Goal: Task Accomplishment & Management: Manage account settings

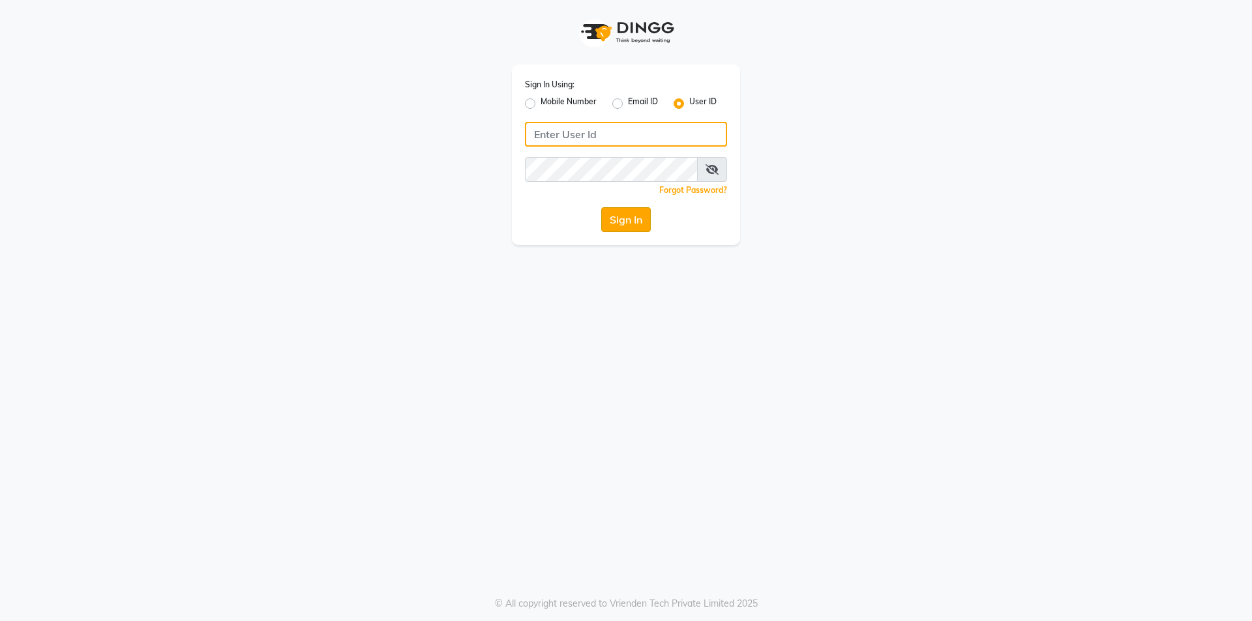
type input "e2553-01"
click at [610, 223] on button "Sign In" at bounding box center [626, 219] width 50 height 25
click at [610, 223] on div "Sign In" at bounding box center [626, 219] width 202 height 25
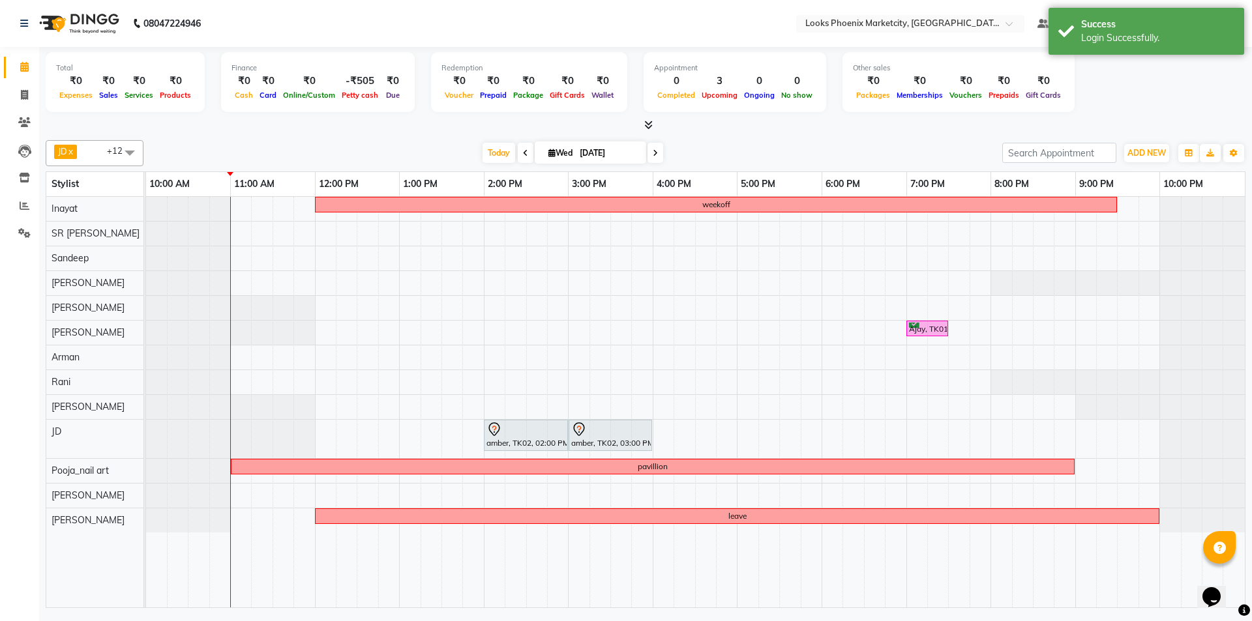
click at [523, 150] on icon at bounding box center [525, 153] width 5 height 8
type input "02-09-2025"
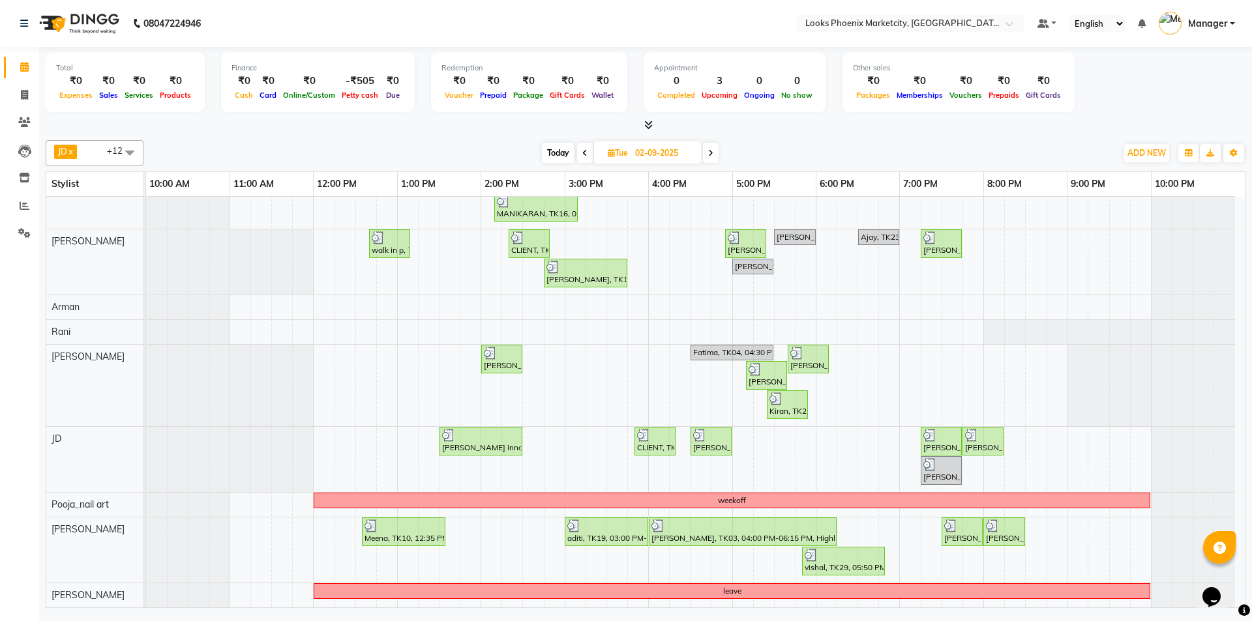
scroll to position [213, 0]
click at [805, 523] on div at bounding box center [742, 526] width 183 height 13
click at [791, 529] on div at bounding box center [742, 526] width 183 height 13
click at [682, 532] on div "[PERSON_NAME], TK03, 04:00 PM-06:15 PM, Highlights/Streaks(F)*" at bounding box center [742, 532] width 185 height 25
select select "3"
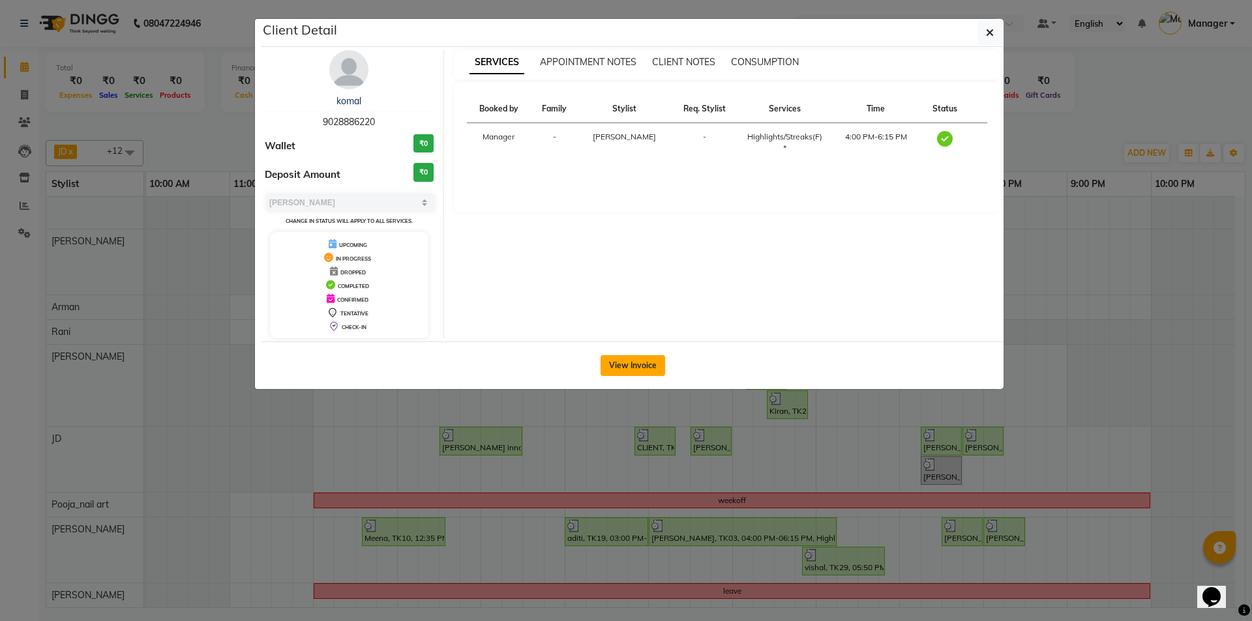
click at [642, 357] on button "View Invoice" at bounding box center [633, 365] width 65 height 21
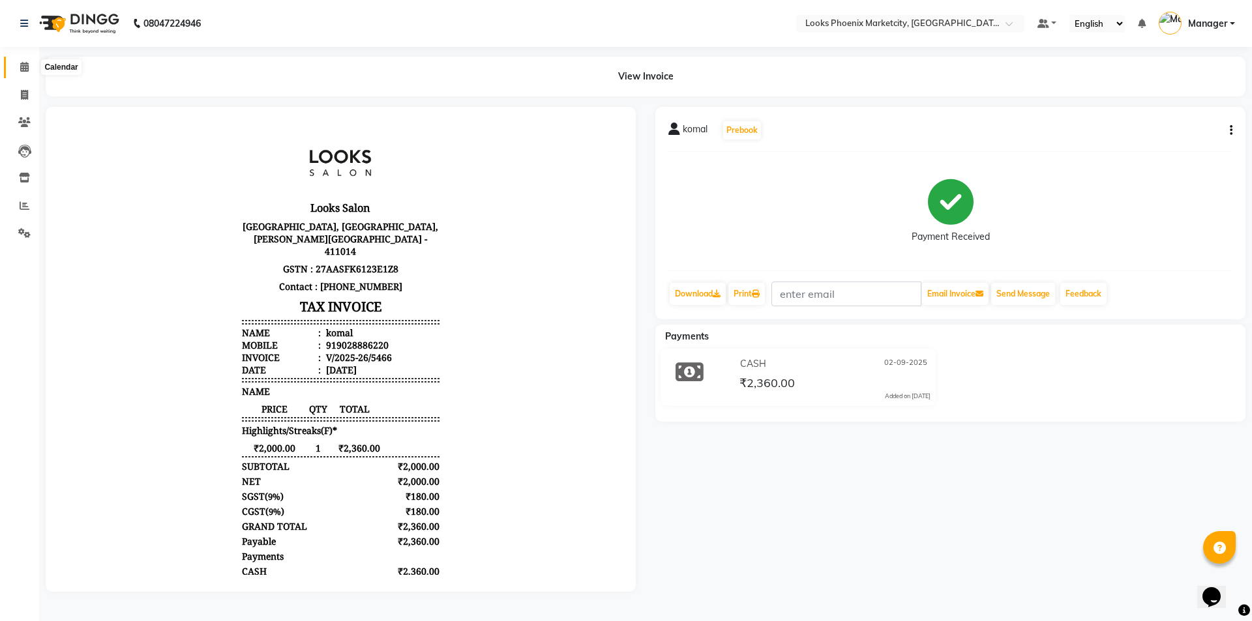
click at [24, 65] on icon at bounding box center [24, 67] width 8 height 10
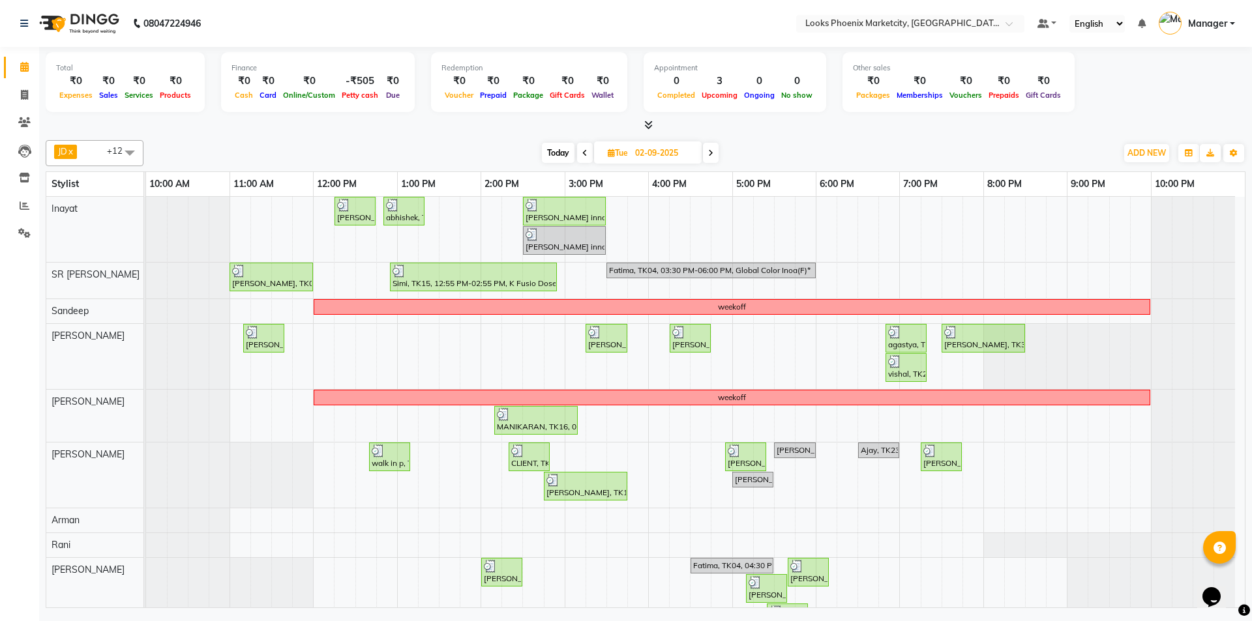
click at [557, 149] on span "Today" at bounding box center [558, 153] width 33 height 20
click at [604, 149] on span "Tue" at bounding box center [617, 153] width 27 height 10
type input "[DATE]"
select select "9"
select select "2025"
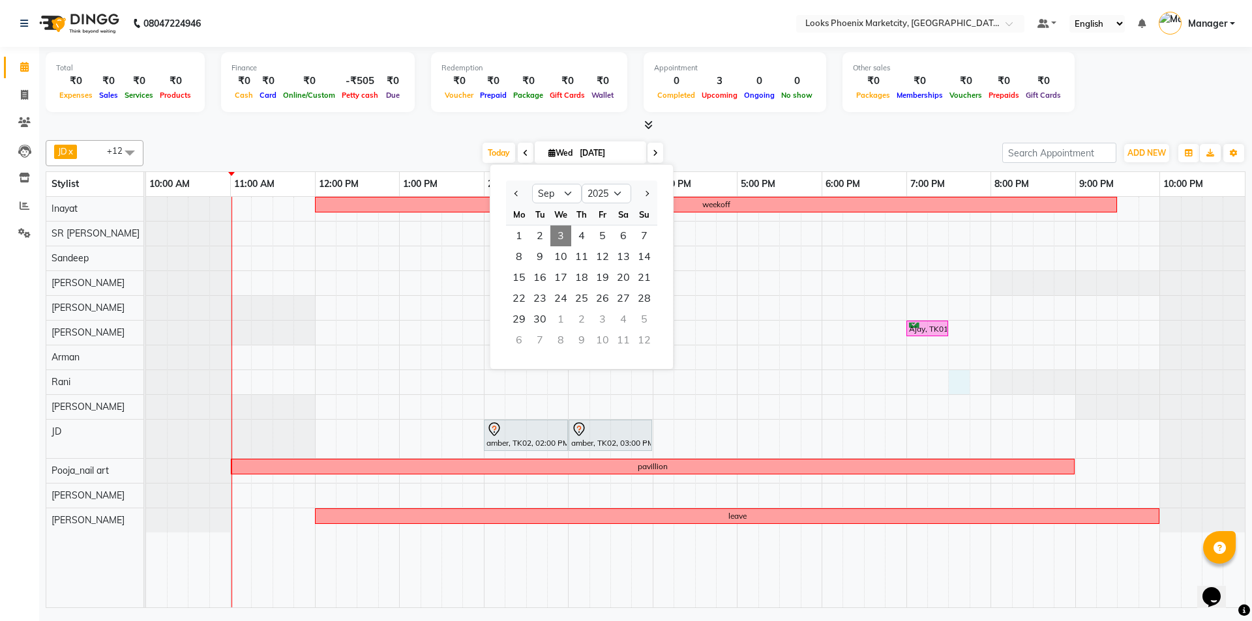
click at [959, 381] on div "weekoff Ajay, TK01, 07:00 PM-07:30 PM, Stylist Cut(M) amber, TK02, 02:00 PM-03:…" at bounding box center [695, 402] width 1099 height 411
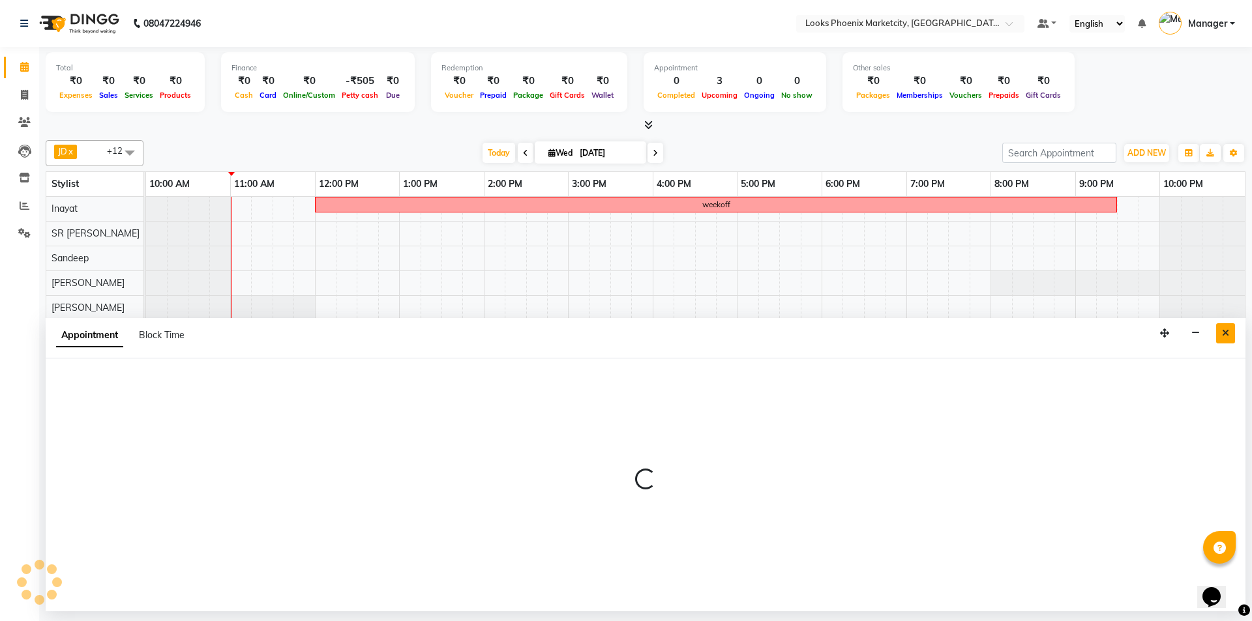
click at [1220, 333] on button "Close" at bounding box center [1225, 333] width 19 height 20
click at [1220, 333] on div at bounding box center [1202, 333] width 85 height 24
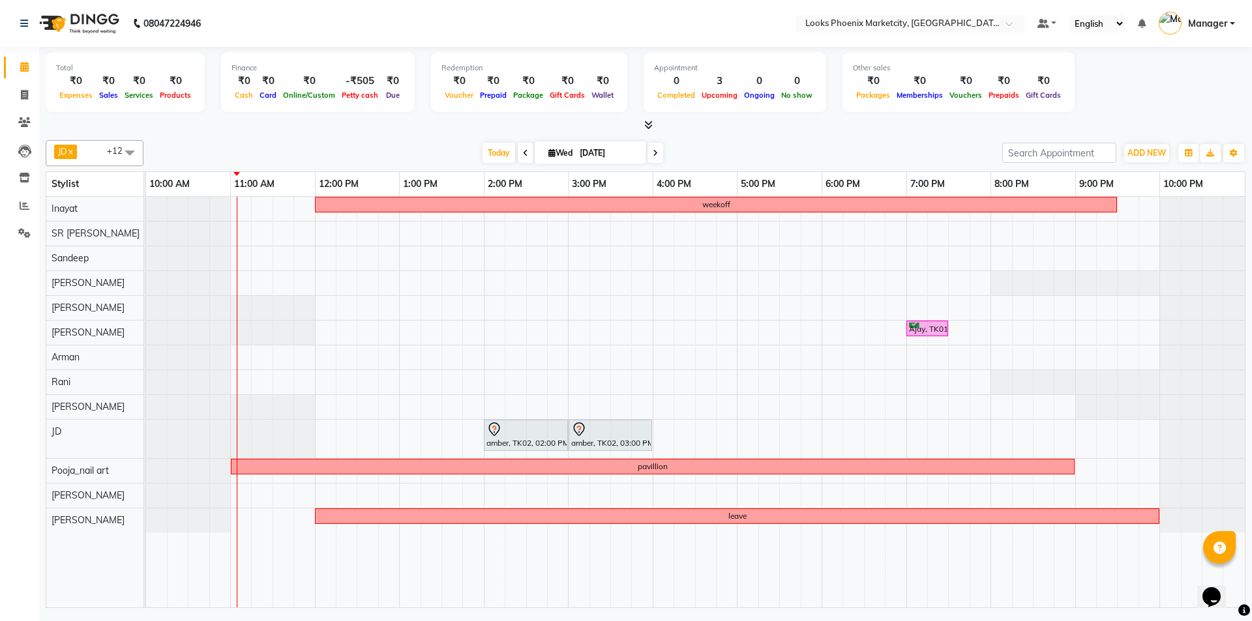
click at [534, 135] on div "JD x SR [PERSON_NAME] x [PERSON_NAME] x [PERSON_NAME] x Rani x [PERSON_NAME] x …" at bounding box center [646, 371] width 1200 height 473
click at [653, 149] on icon at bounding box center [655, 153] width 5 height 8
type input "[DATE]"
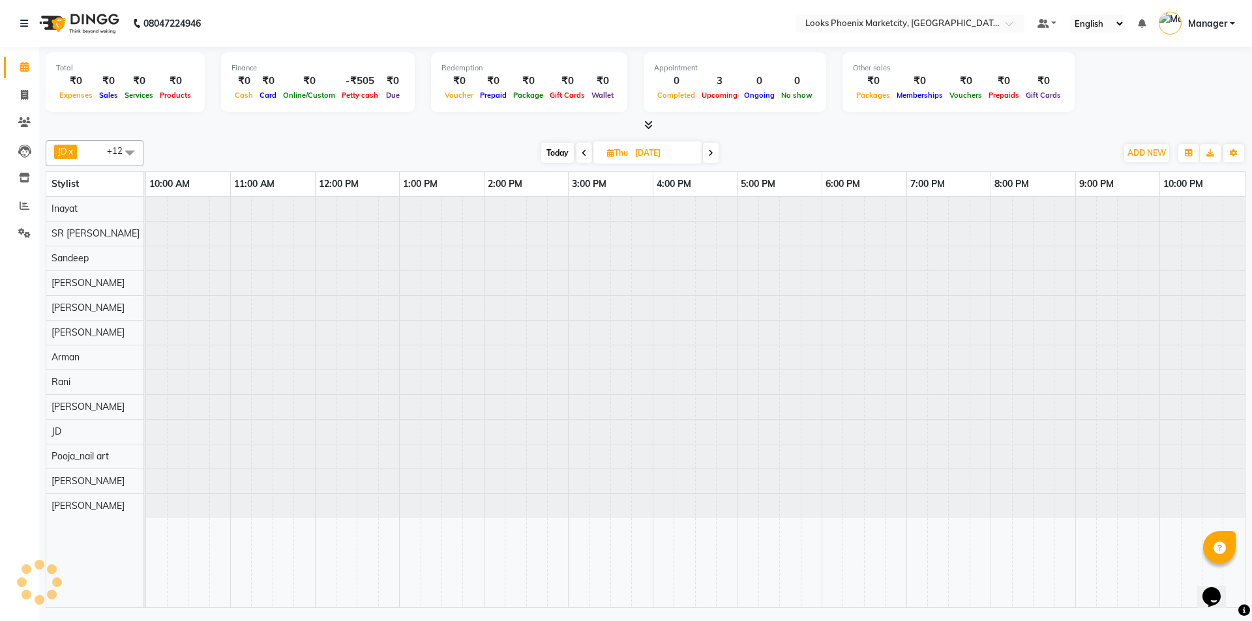
click at [653, 149] on input "[DATE]" at bounding box center [663, 153] width 65 height 20
select select "9"
select select "2025"
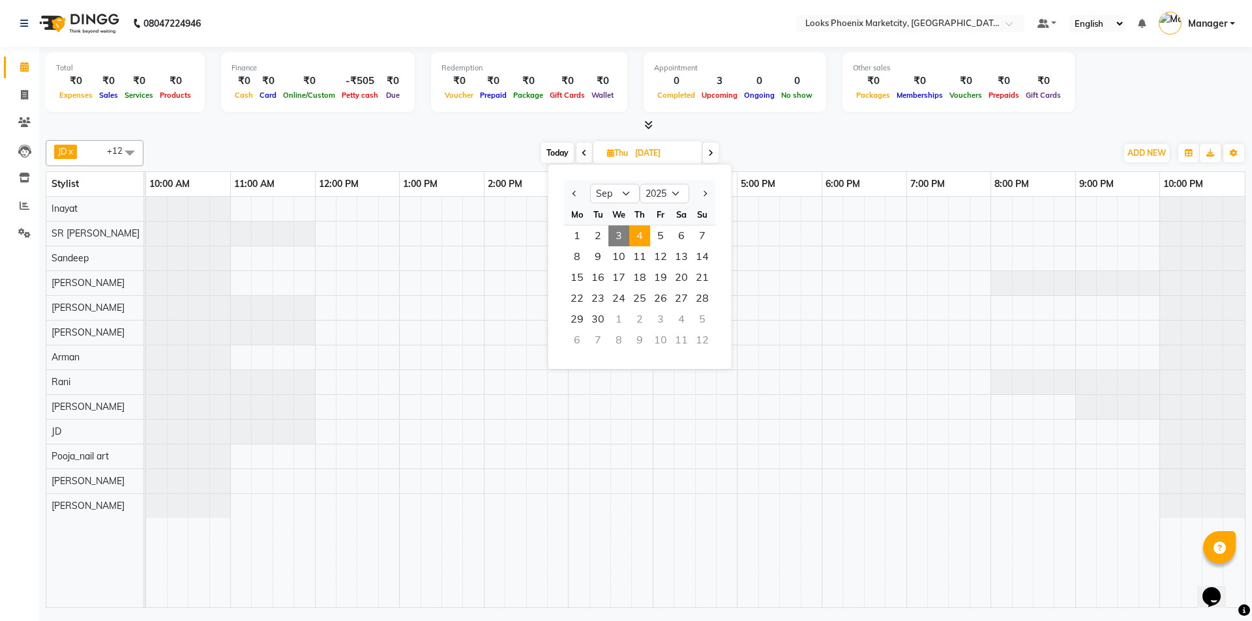
click at [711, 152] on icon at bounding box center [710, 153] width 5 height 8
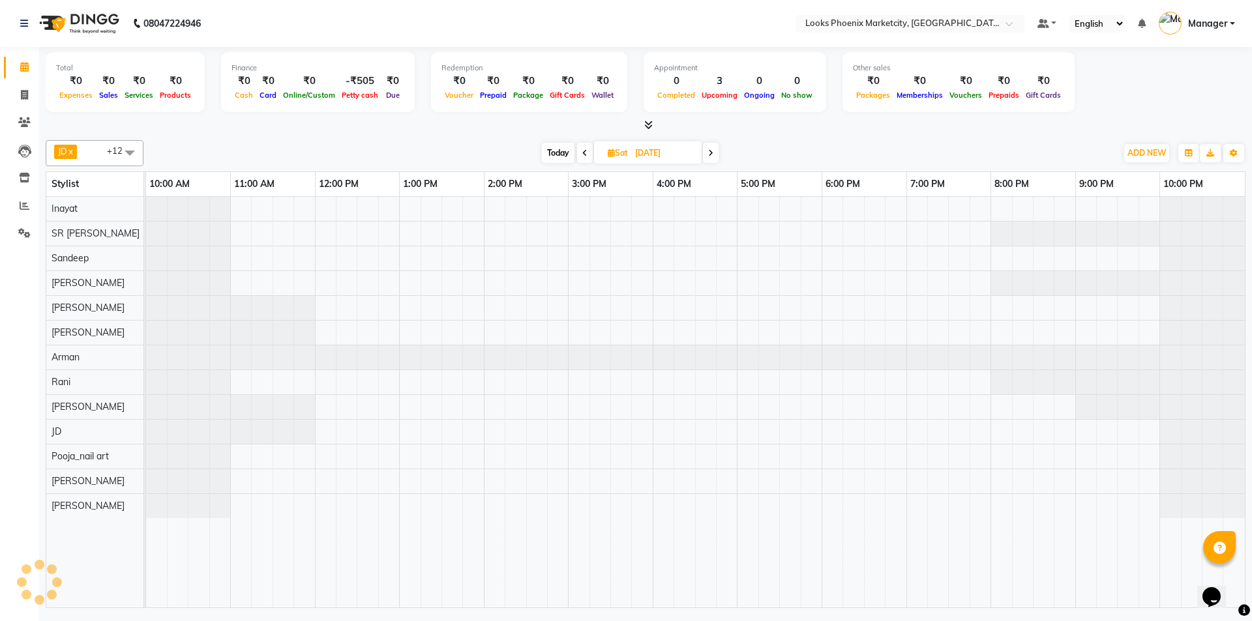
click at [711, 152] on icon at bounding box center [710, 153] width 5 height 8
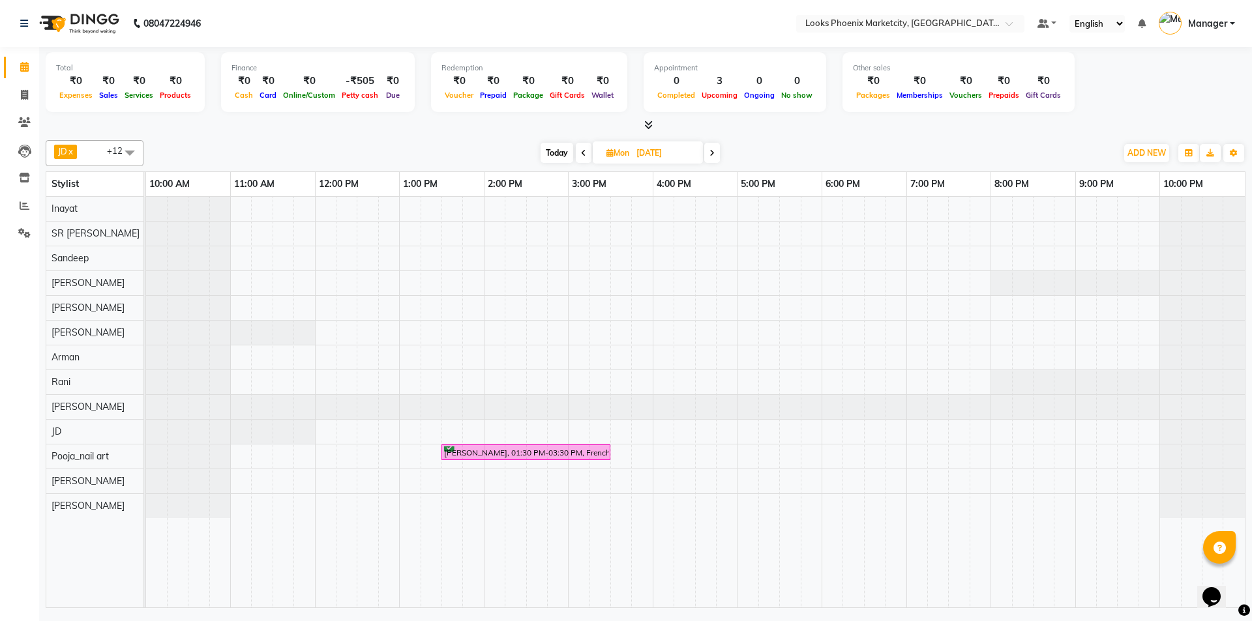
click at [582, 149] on icon at bounding box center [583, 153] width 5 height 8
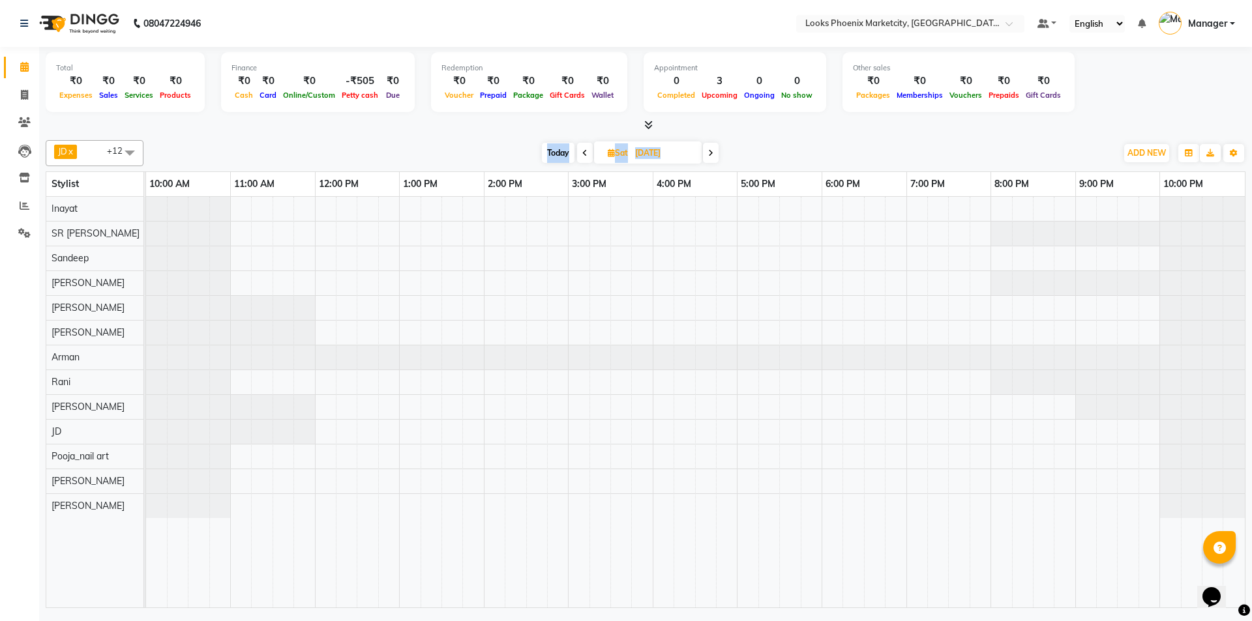
click at [582, 149] on icon at bounding box center [584, 153] width 5 height 8
click at [582, 149] on span at bounding box center [585, 153] width 16 height 20
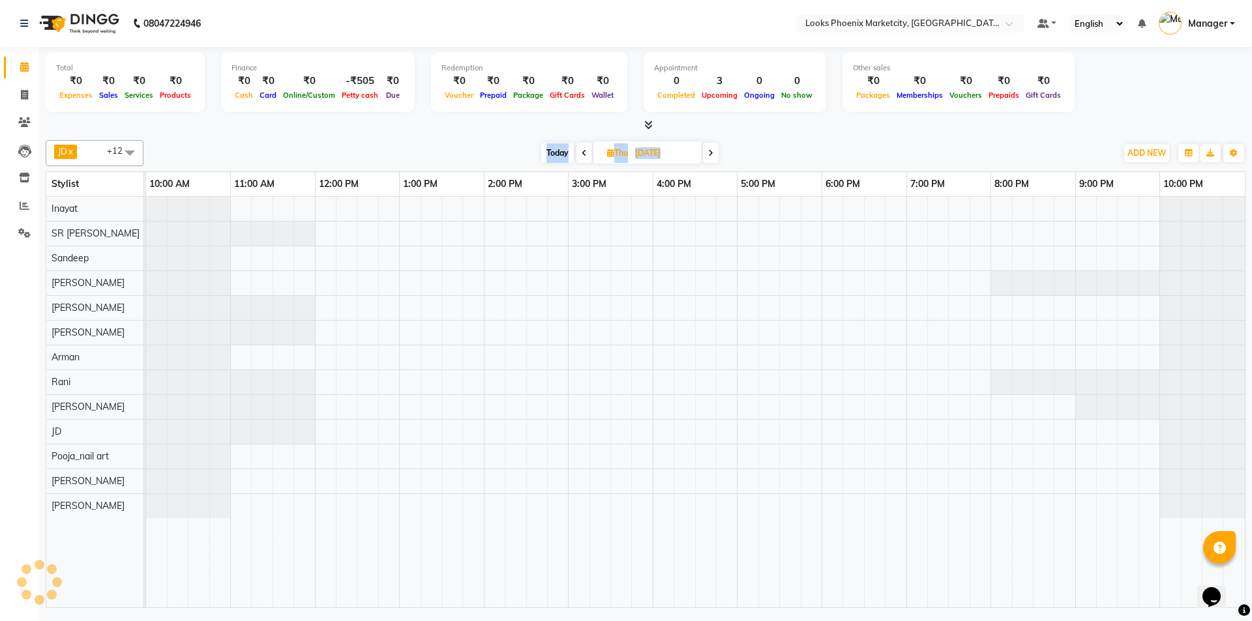
click at [582, 149] on icon at bounding box center [584, 153] width 5 height 8
type input "[DATE]"
click at [631, 149] on input "[DATE]" at bounding box center [663, 153] width 65 height 20
select select "9"
select select "2025"
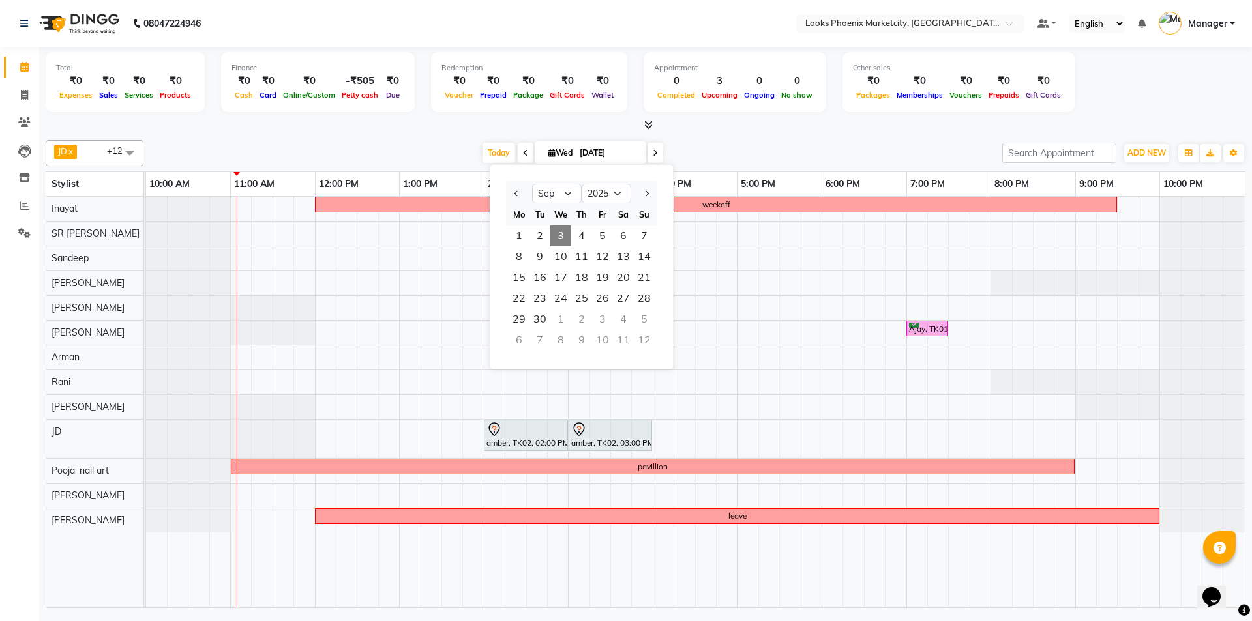
click at [518, 145] on span at bounding box center [526, 153] width 16 height 20
click at [518, 145] on div "[DATE] [DATE] Jan Feb Mar Apr May Jun [DATE] Aug Sep Oct Nov [DATE] 2016 2017 2…" at bounding box center [573, 153] width 846 height 20
type input "02-09-2025"
